Goal: Task Accomplishment & Management: Manage account settings

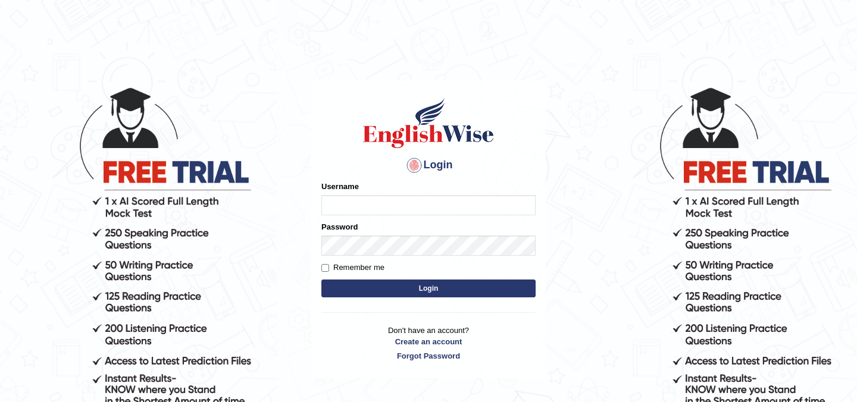
click at [368, 201] on input "Username" at bounding box center [428, 205] width 214 height 20
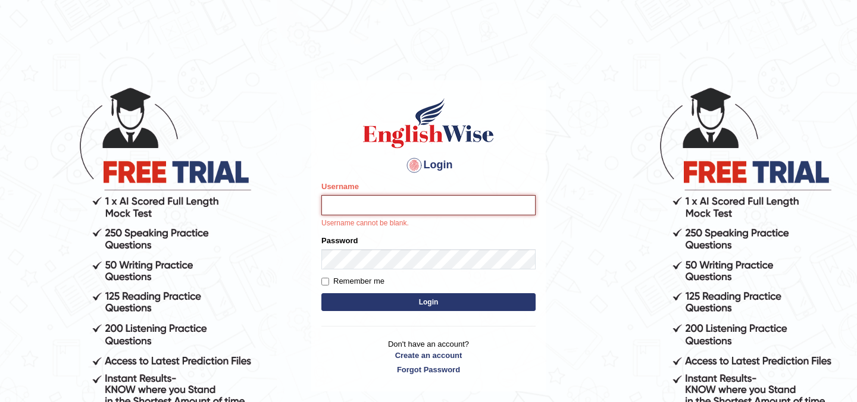
type input "Raafay"
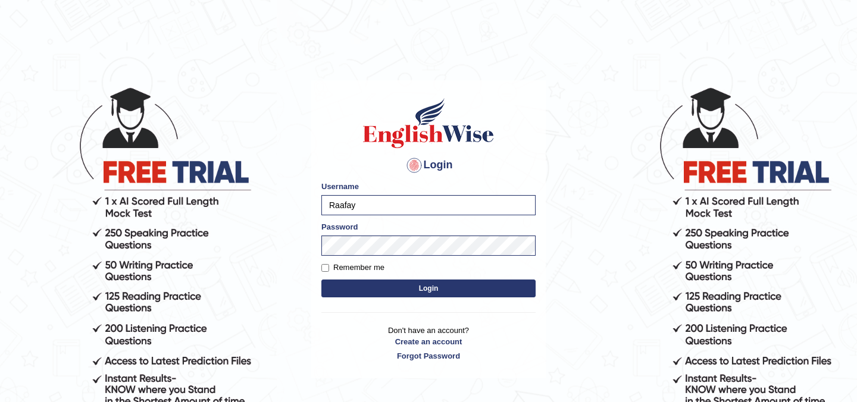
click at [406, 283] on button "Login" at bounding box center [428, 289] width 214 height 18
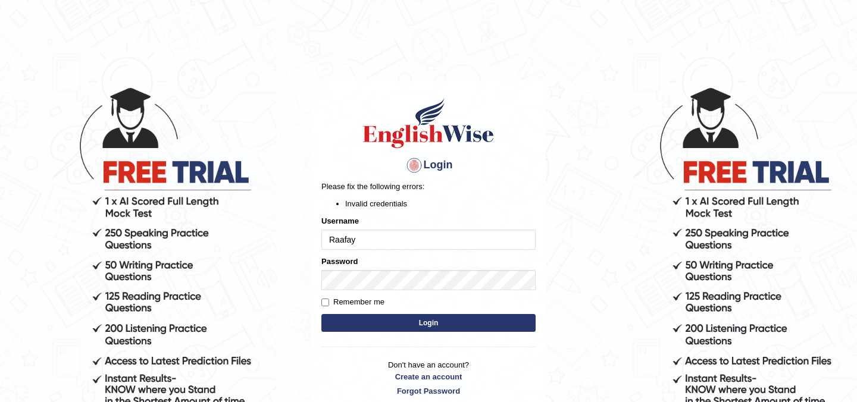
click at [371, 321] on button "Login" at bounding box center [428, 323] width 214 height 18
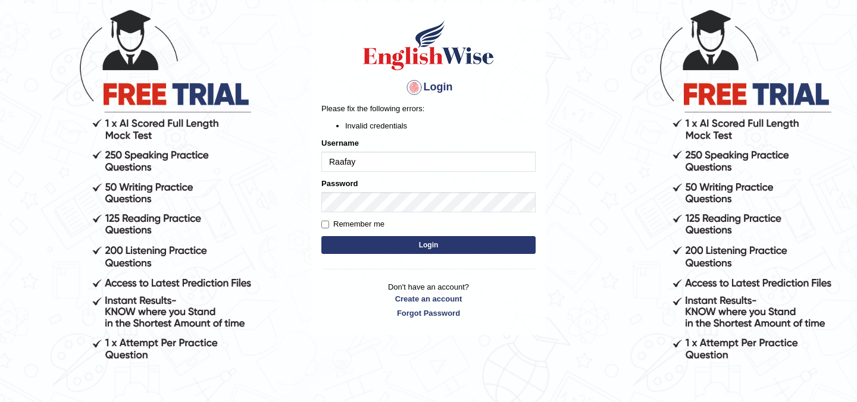
scroll to position [107, 0]
